Goal: Task Accomplishment & Management: Use online tool/utility

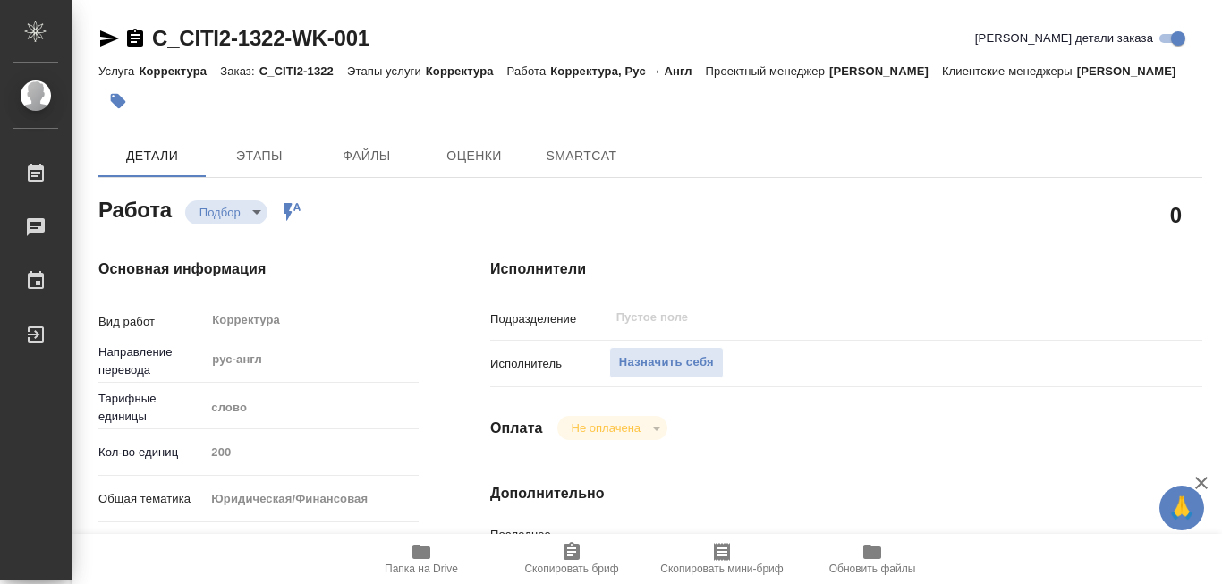
type textarea "x"
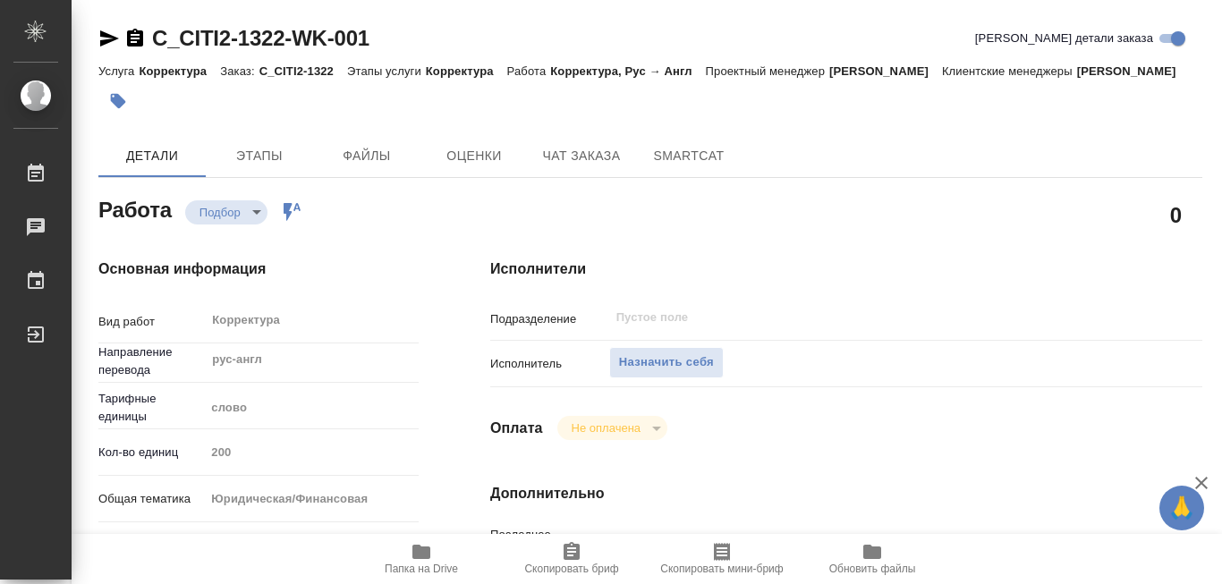
type textarea "x"
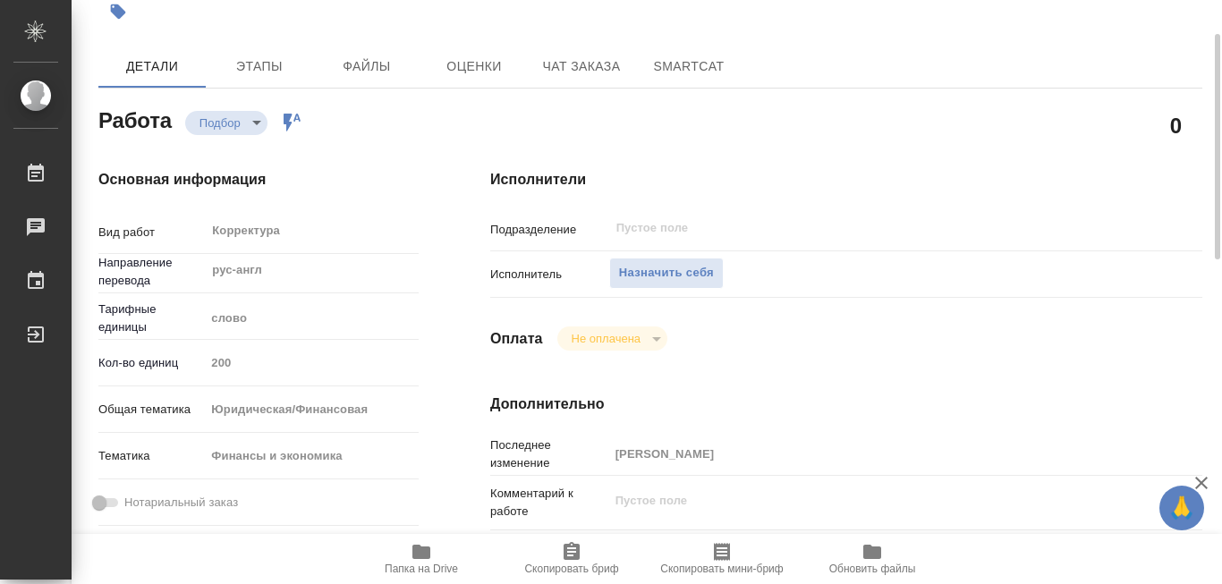
type textarea "x"
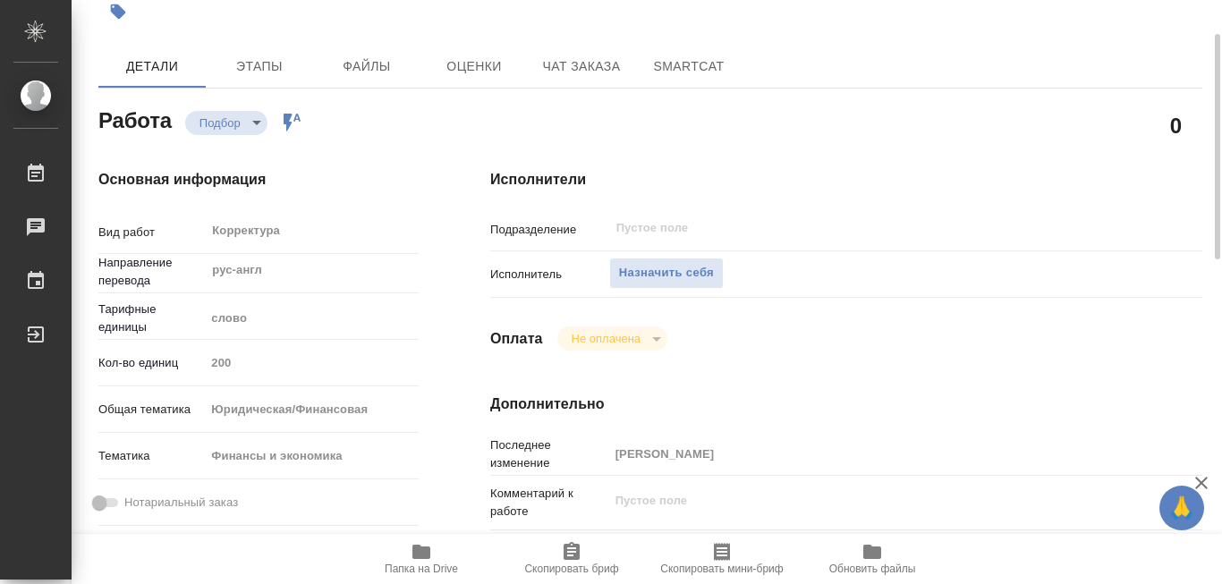
scroll to position [268, 0]
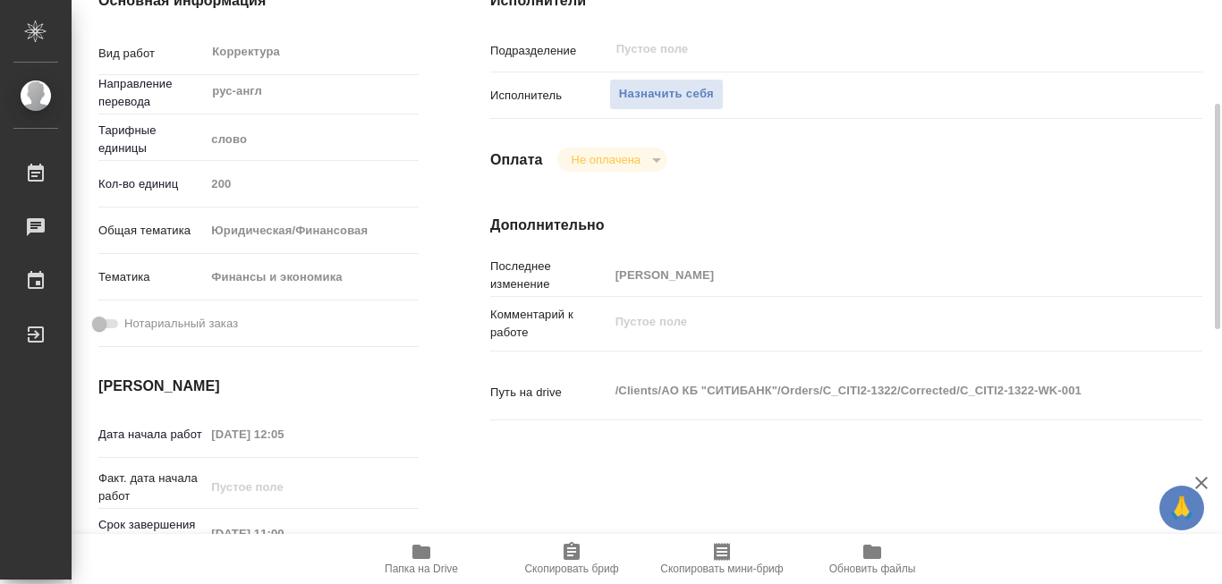
type textarea "x"
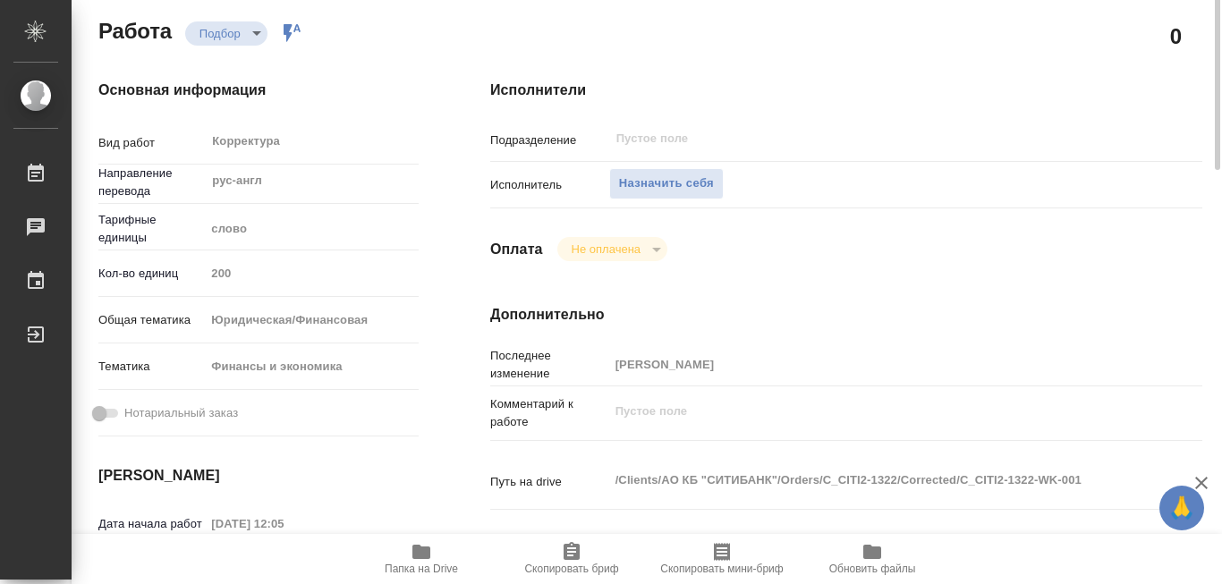
scroll to position [0, 0]
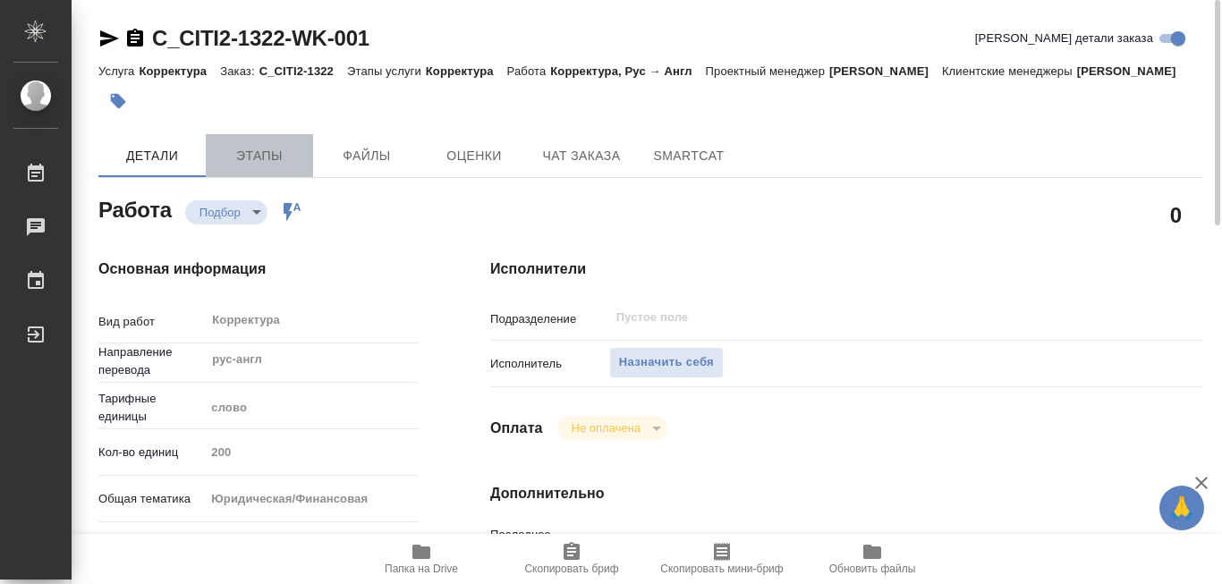
click at [255, 149] on span "Этапы" at bounding box center [260, 156] width 86 height 22
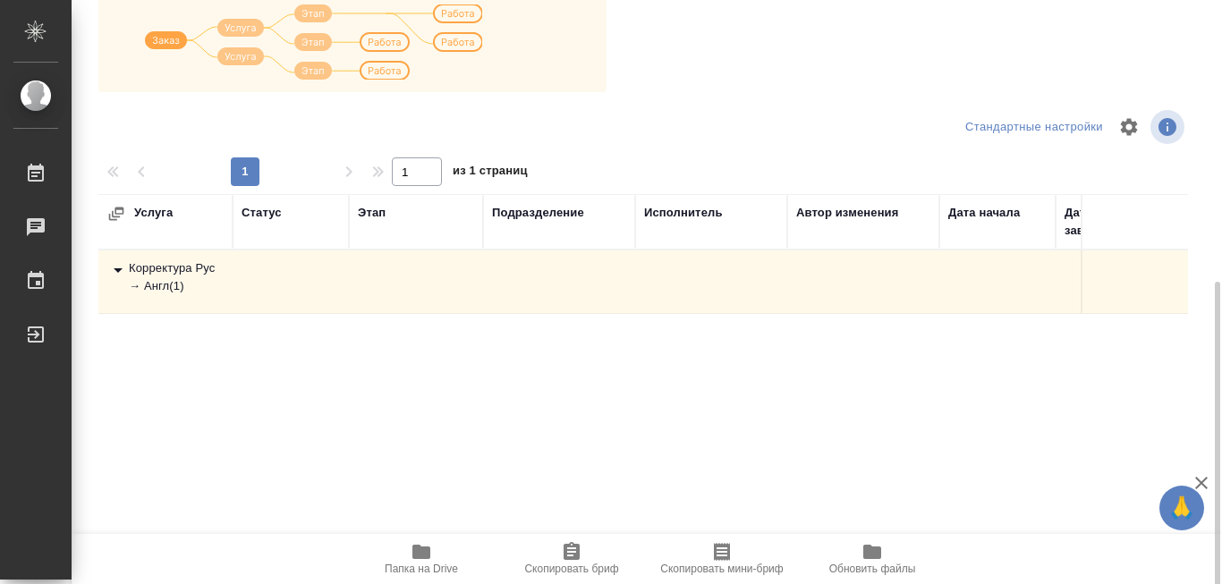
scroll to position [336, 0]
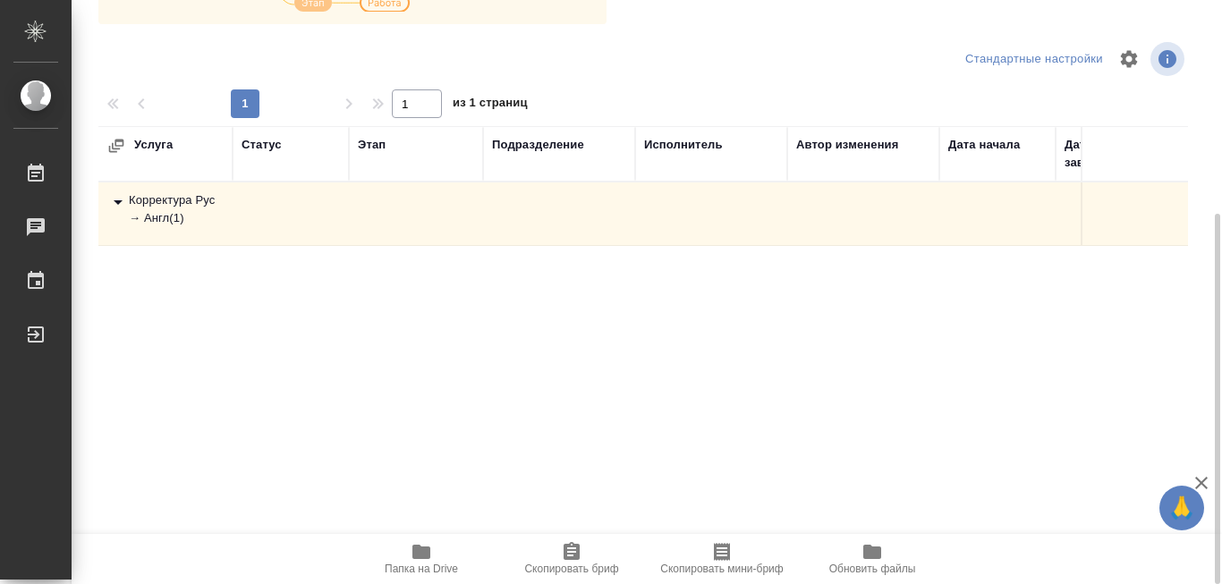
click at [812, 217] on td at bounding box center [864, 214] width 152 height 63
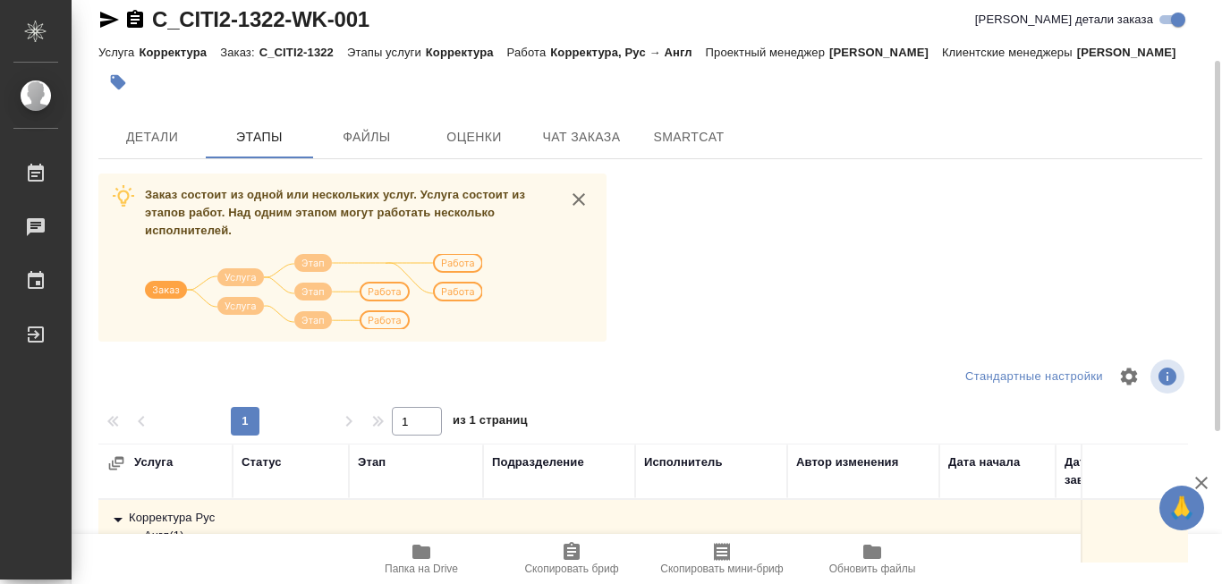
scroll to position [0, 0]
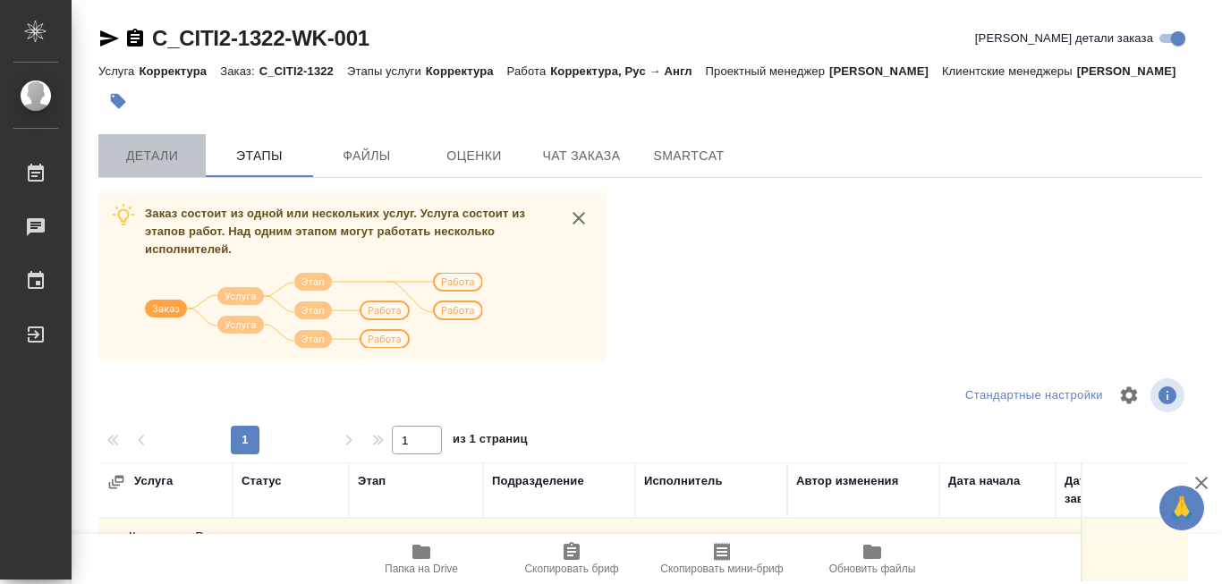
click at [140, 145] on button "Детали" at bounding box center [151, 155] width 107 height 43
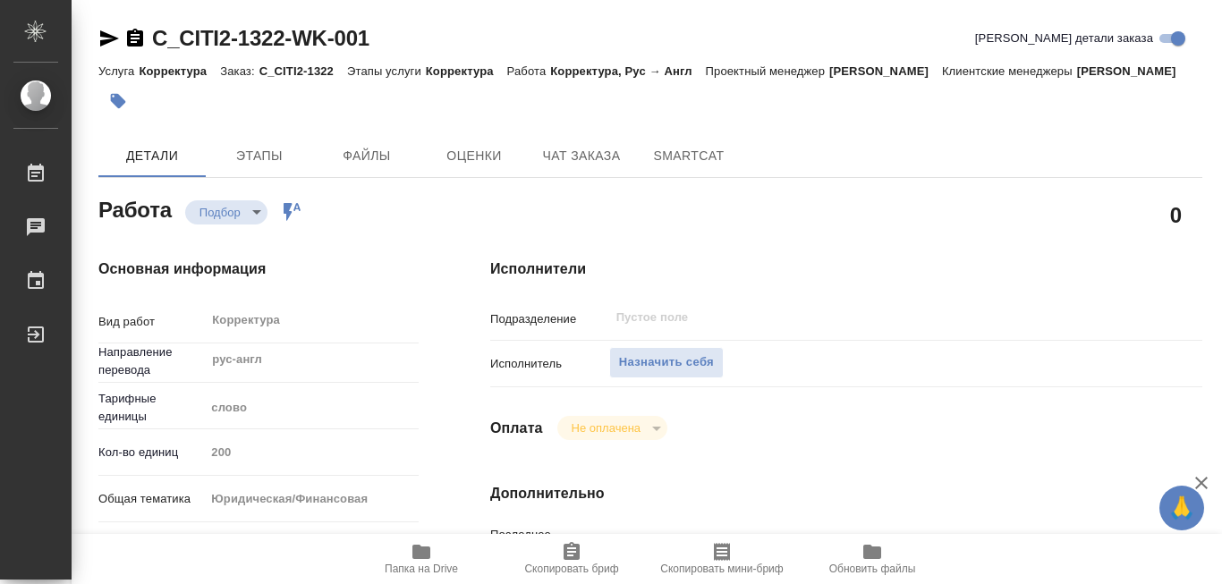
type textarea "x"
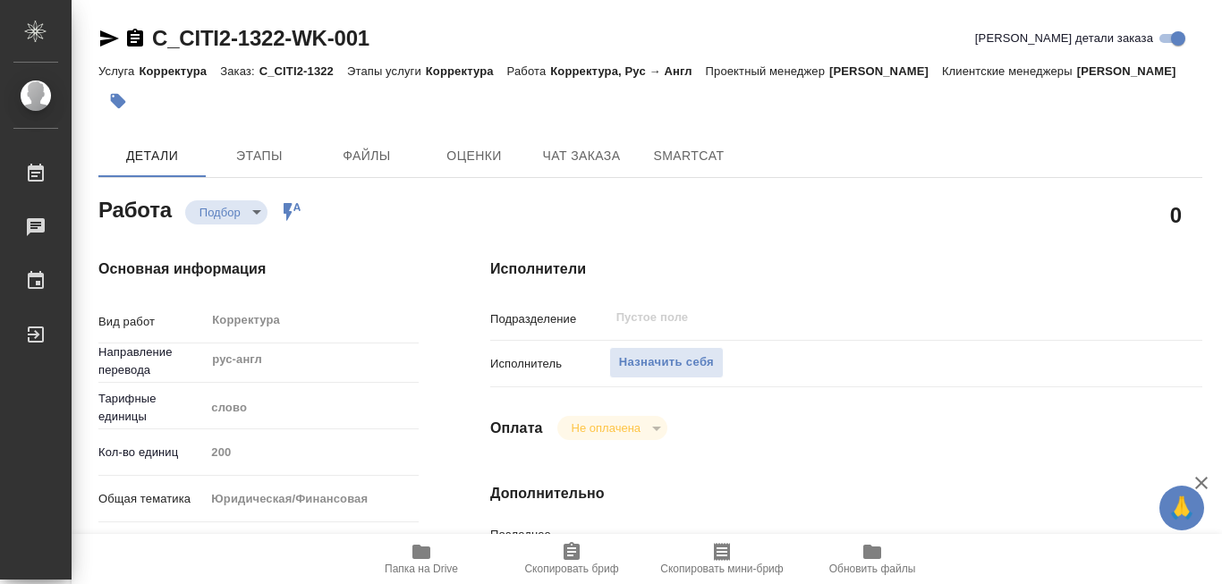
type textarea "x"
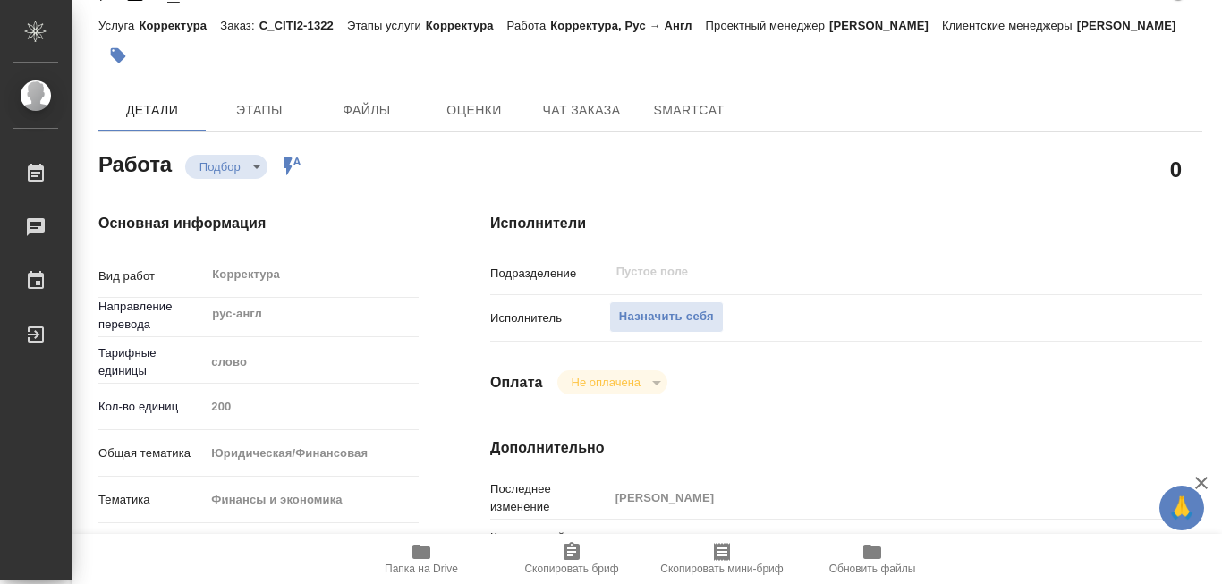
scroll to position [135, 0]
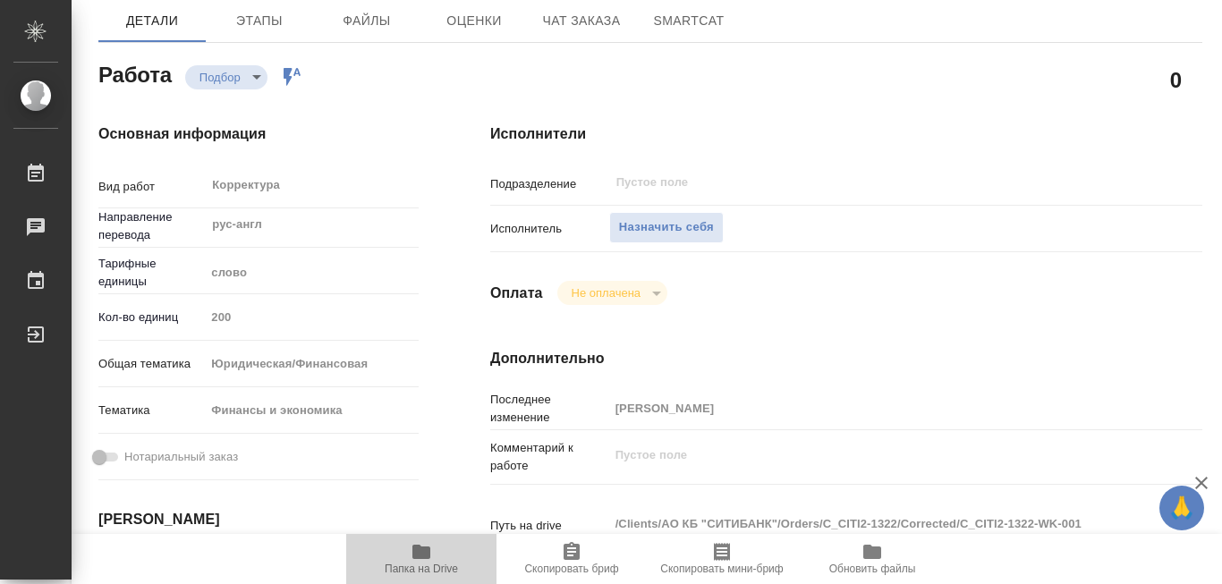
click at [422, 555] on icon "button" at bounding box center [422, 552] width 18 height 14
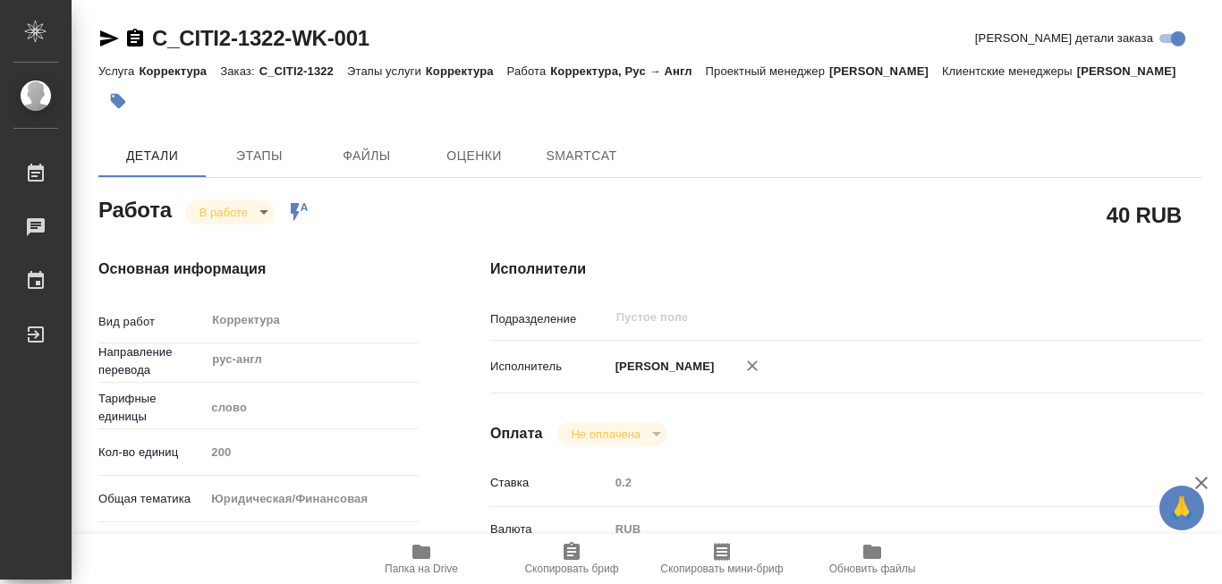
type textarea "x"
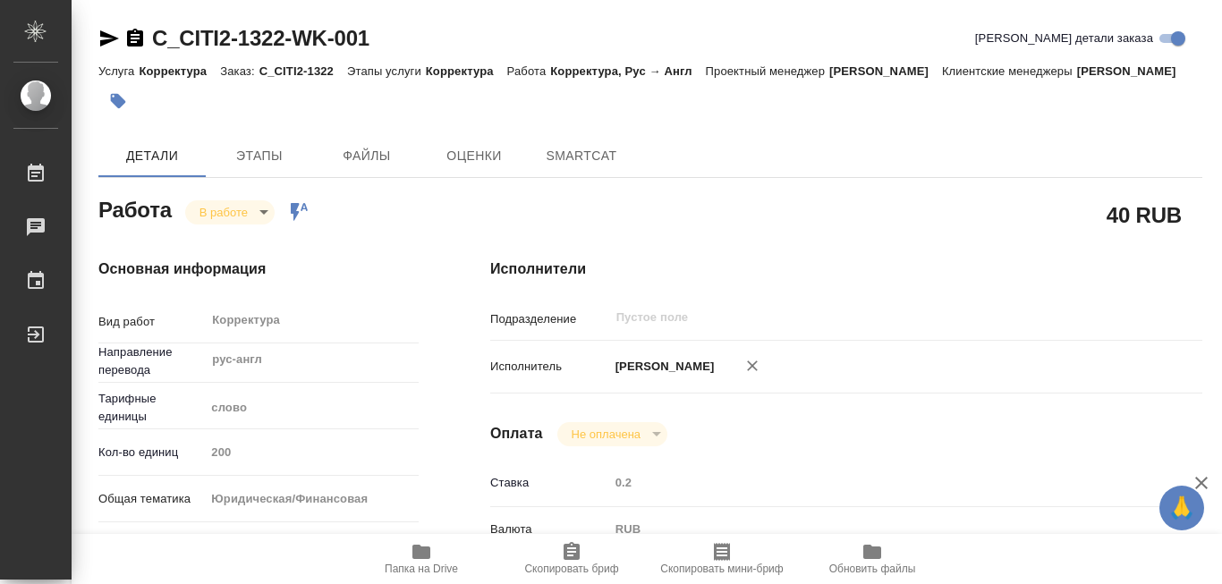
type textarea "x"
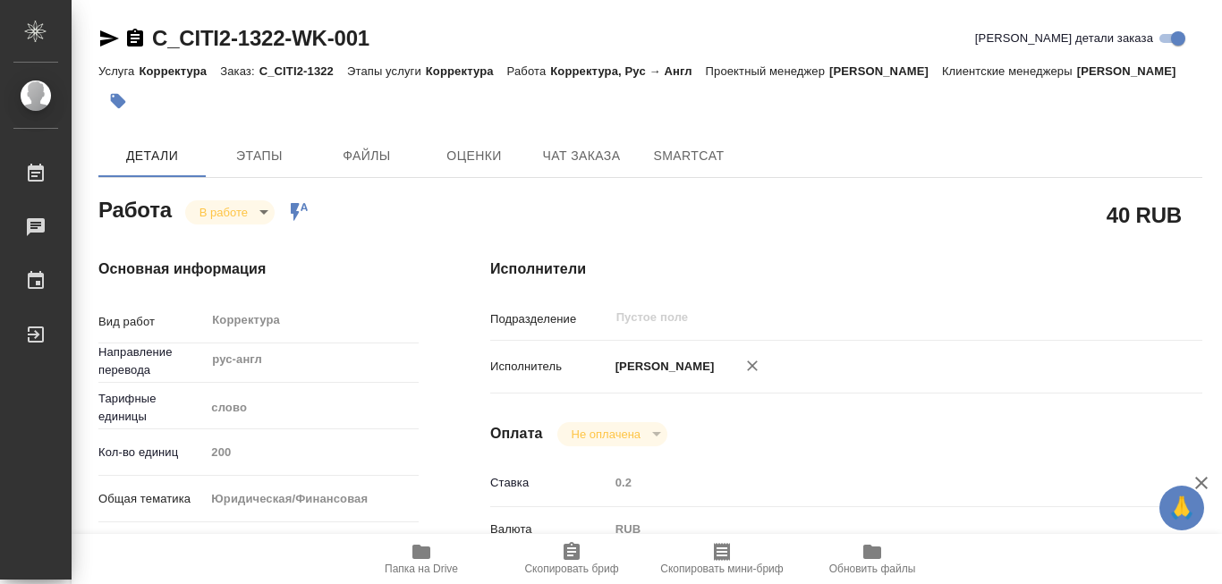
type textarea "x"
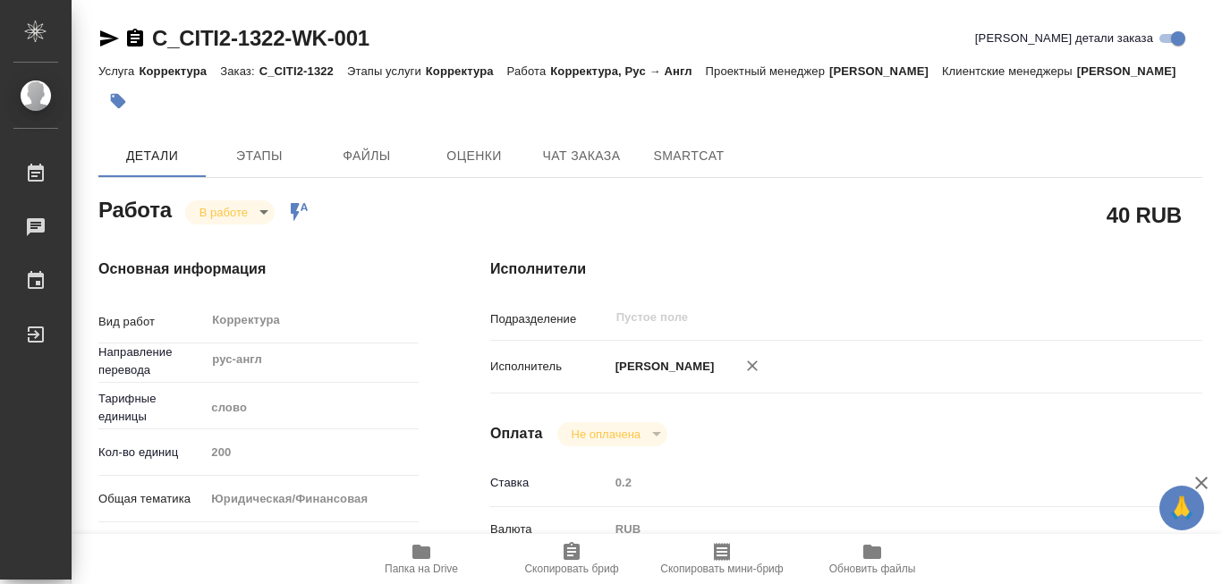
type textarea "x"
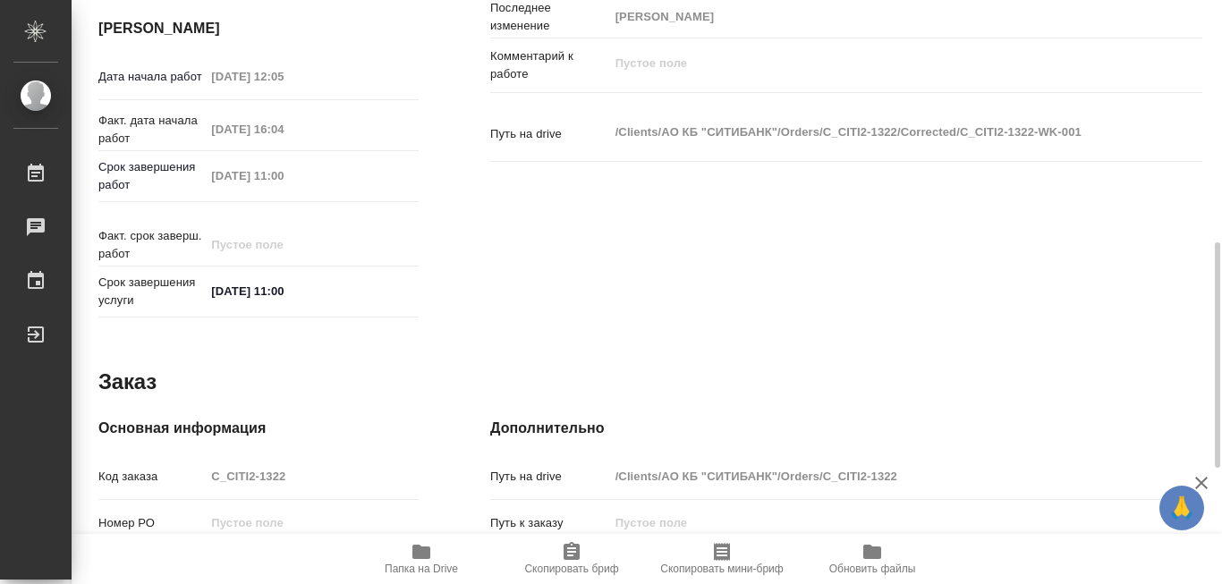
scroll to position [716, 0]
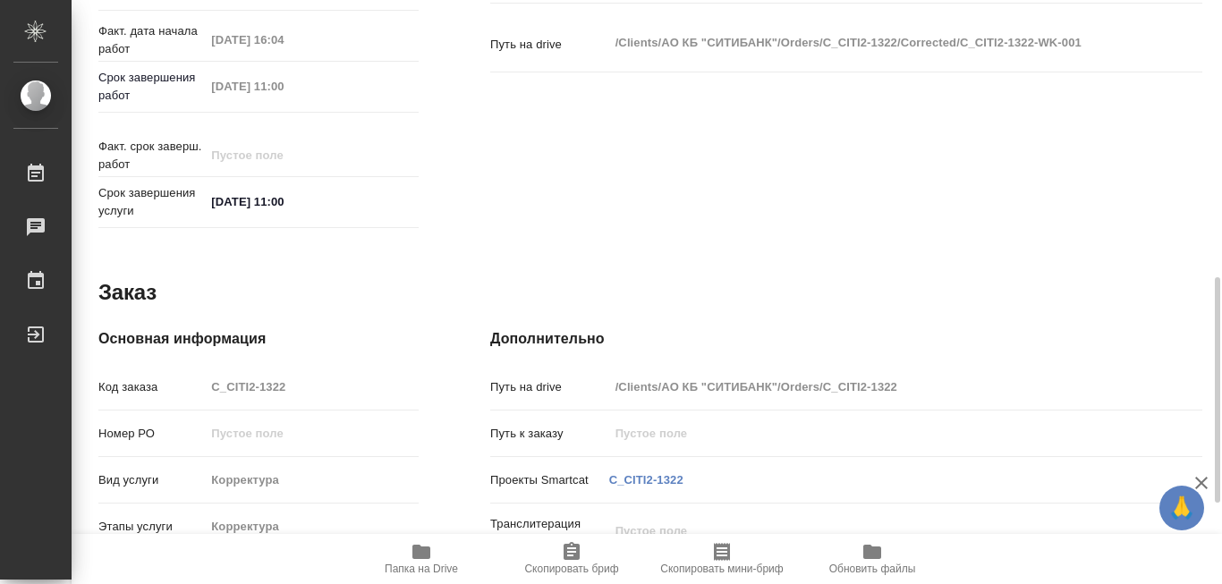
drag, startPoint x: 826, startPoint y: 379, endPoint x: 909, endPoint y: 380, distance: 83.2
click at [909, 380] on input "/Clients/АО КБ "СИТИБАНК"/Orders/C_CITI2-1322" at bounding box center [876, 387] width 534 height 26
type textarea "x"
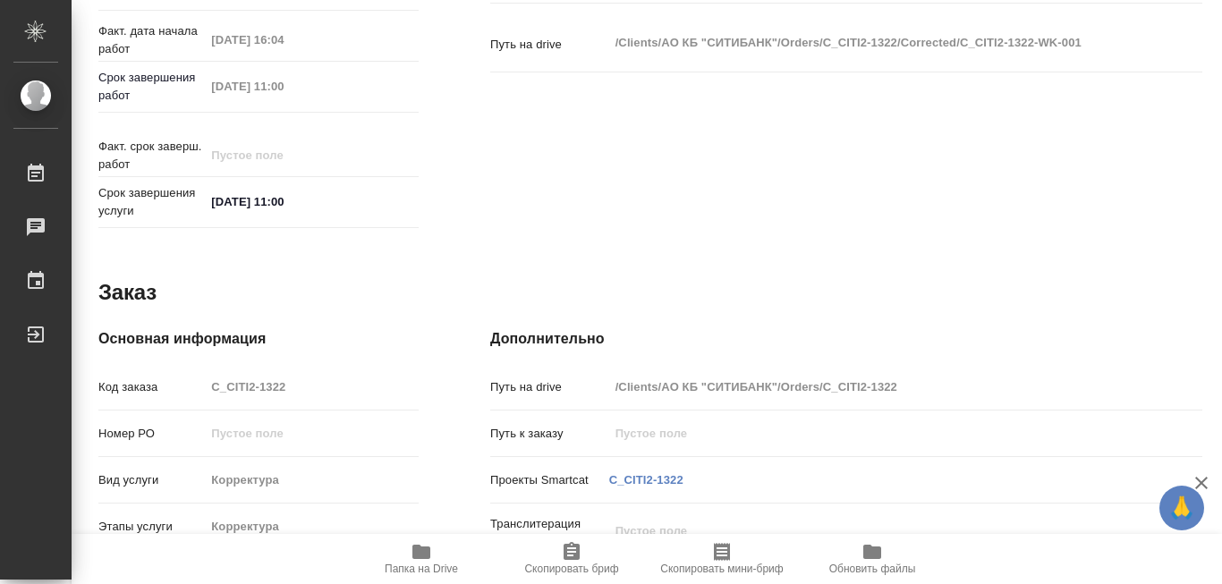
type textarea "x"
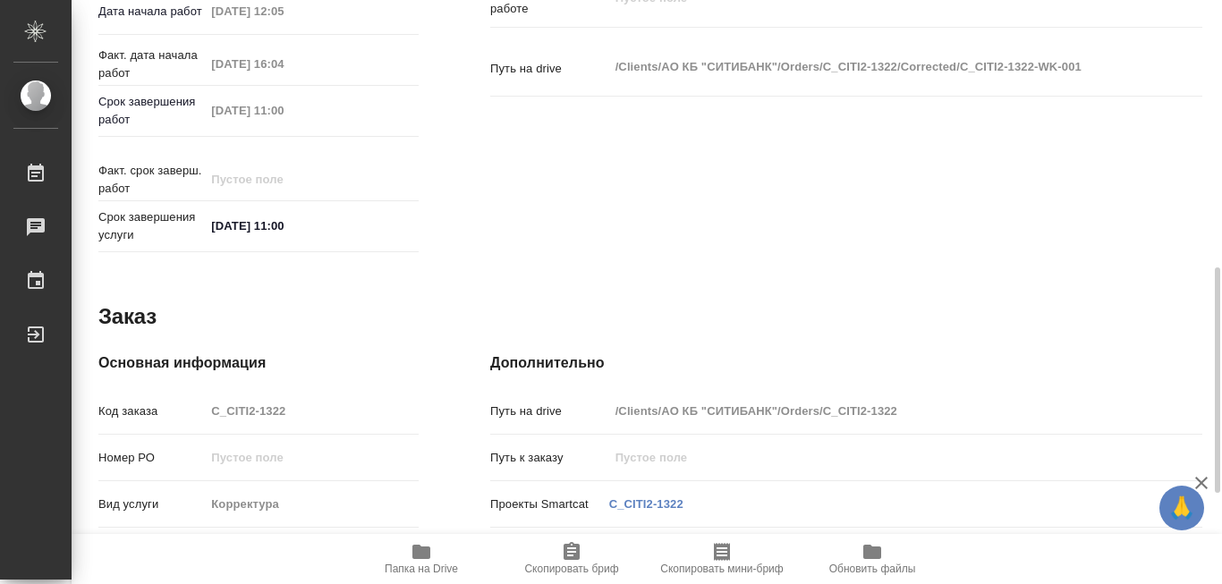
scroll to position [513, 0]
